Goal: Information Seeking & Learning: Learn about a topic

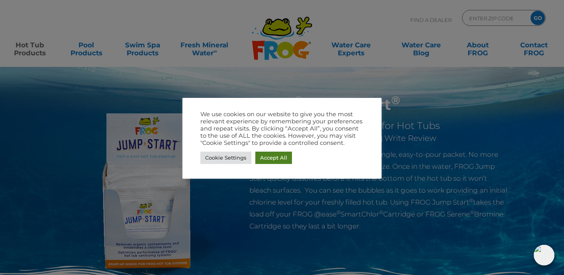
click at [271, 160] on link "Accept All" at bounding box center [273, 158] width 37 height 12
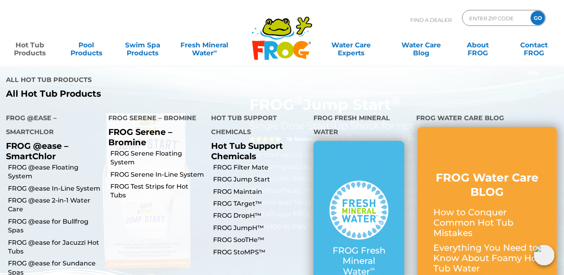
click at [39, 49] on link "Hot Tub Products" at bounding box center [30, 45] width 44 height 16
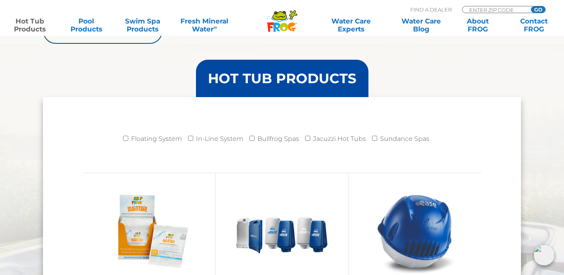
scroll to position [760, 0]
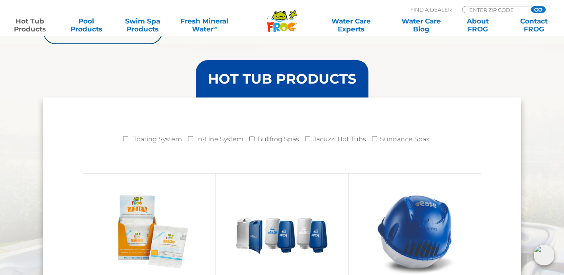
click at [262, 139] on label "Bullfrog Spas" at bounding box center [278, 140] width 42 height 16
click at [255, 139] on input "Bullfrog Spas" at bounding box center [252, 138] width 5 height 5
checkbox input "true"
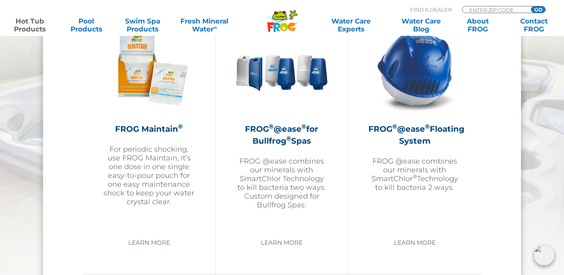
scroll to position [928, 0]
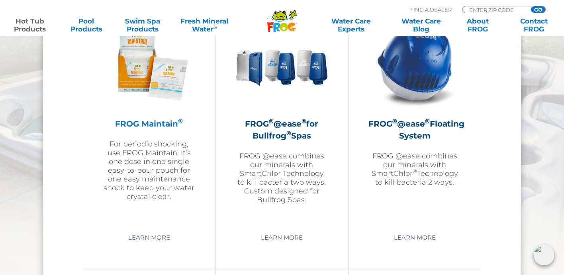
click at [156, 125] on h2 "FROG Maintain ®" at bounding box center [149, 124] width 92 height 12
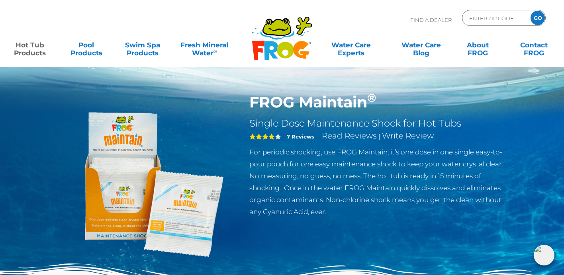
scroll to position [3, 0]
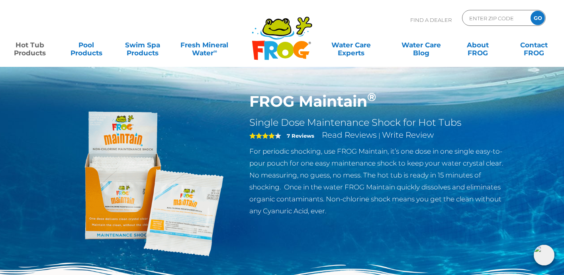
click at [293, 135] on strong "7 Reviews" at bounding box center [301, 136] width 28 height 6
click at [295, 137] on strong "7 Reviews" at bounding box center [301, 136] width 28 height 6
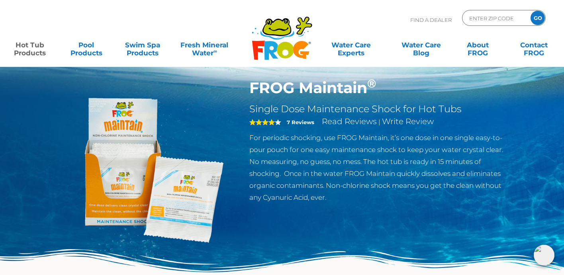
scroll to position [15, 0]
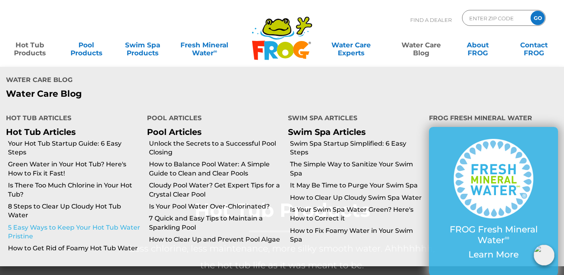
click at [118, 224] on link "5 Easy Ways to Keep Your Hot Tub Water Pristine" at bounding box center [74, 233] width 133 height 18
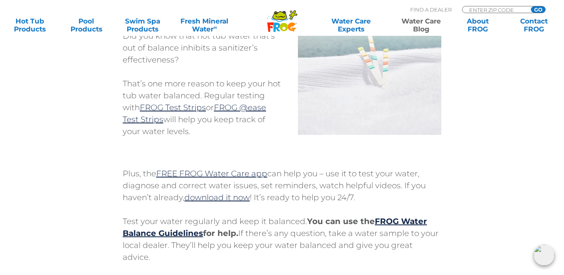
scroll to position [2294, 0]
